Goal: Task Accomplishment & Management: Manage account settings

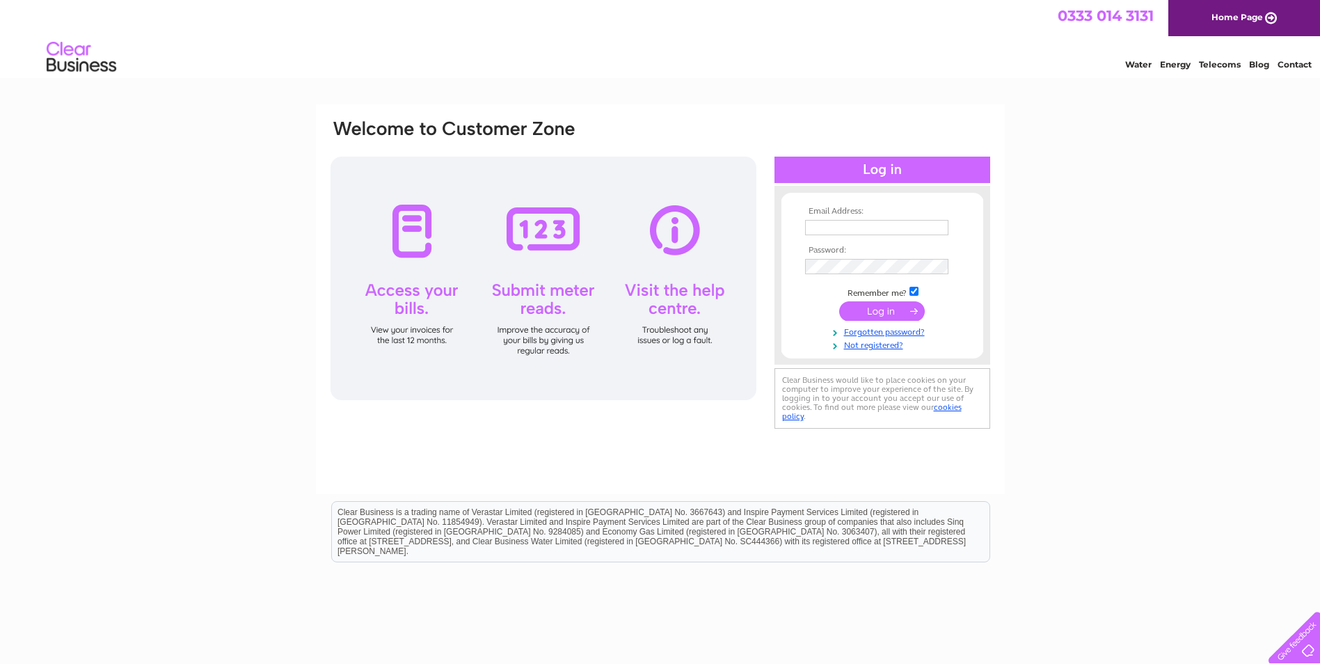
type input "office@mdcu.co.uk"
click at [893, 315] on input "submit" at bounding box center [882, 310] width 86 height 19
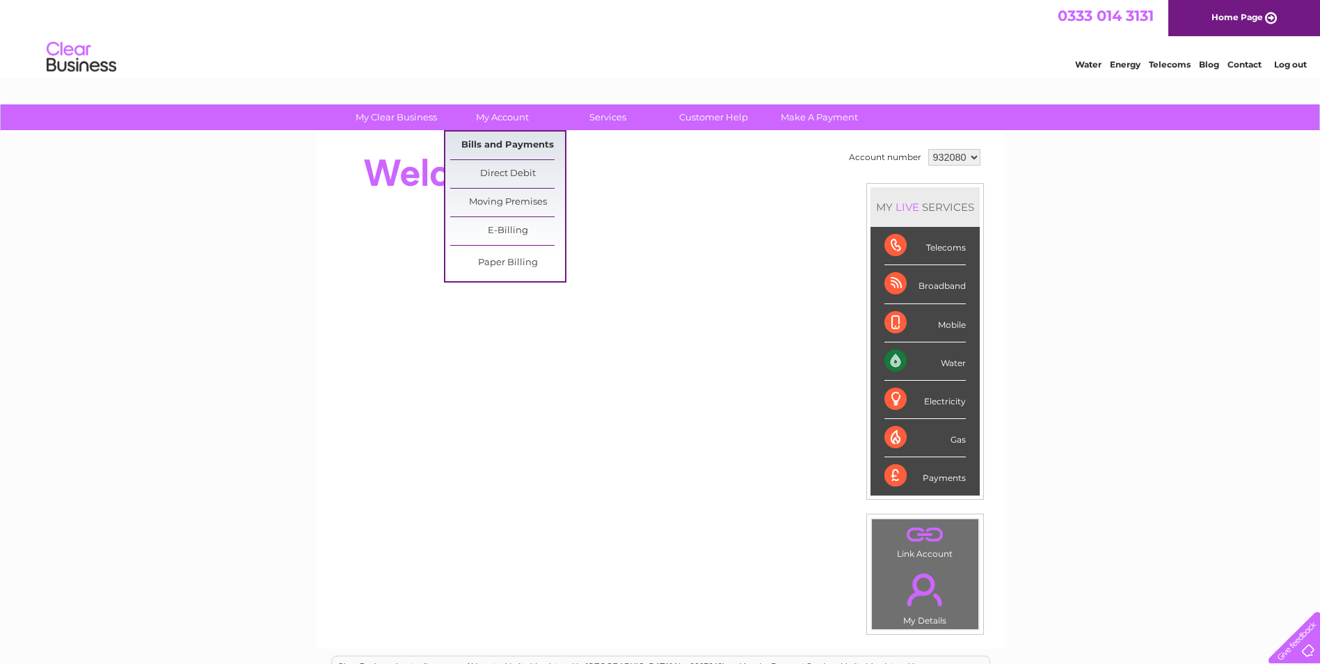
click at [487, 141] on link "Bills and Payments" at bounding box center [507, 146] width 115 height 28
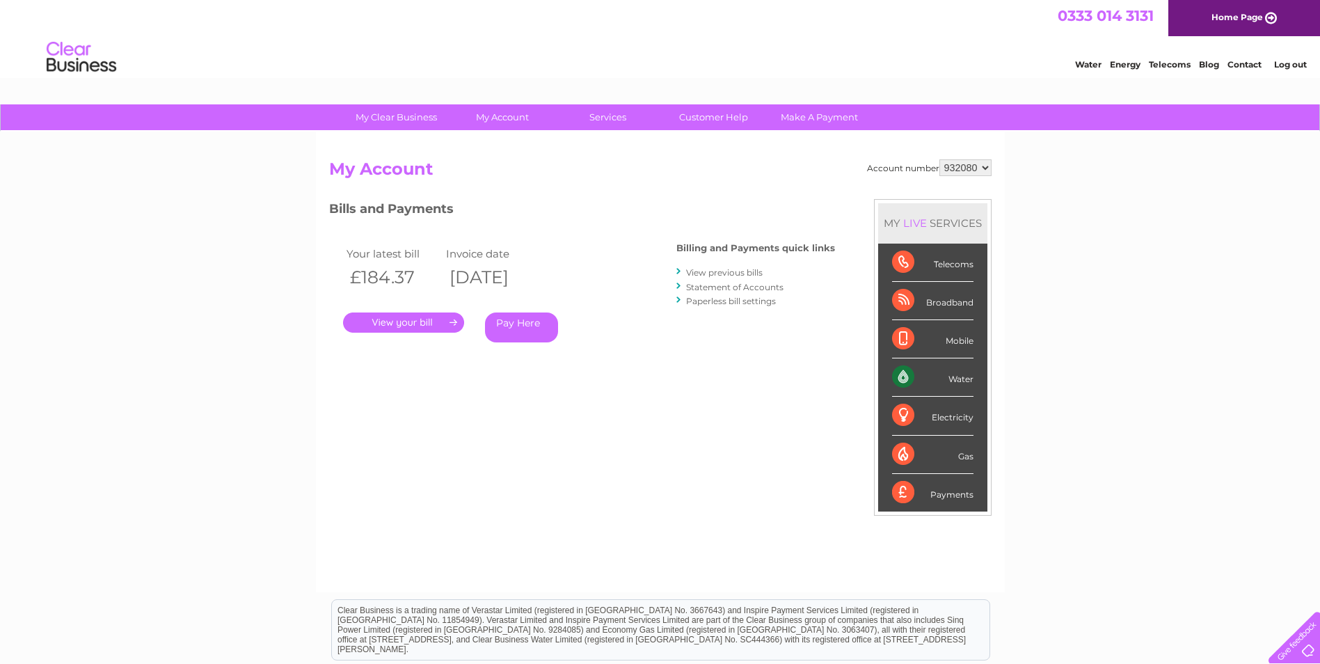
click at [411, 317] on link "." at bounding box center [403, 322] width 121 height 20
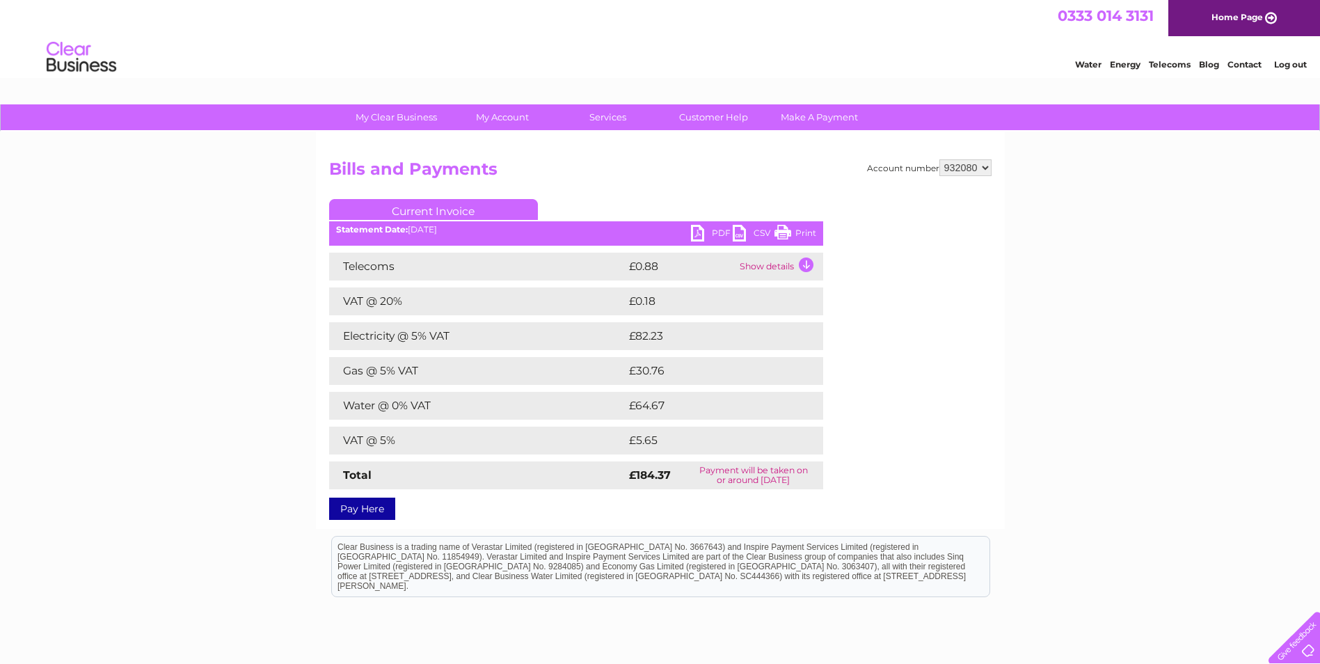
click at [710, 235] on link "PDF" at bounding box center [712, 235] width 42 height 20
click at [1274, 64] on link "Log out" at bounding box center [1290, 64] width 33 height 10
